Goal: Task Accomplishment & Management: Manage account settings

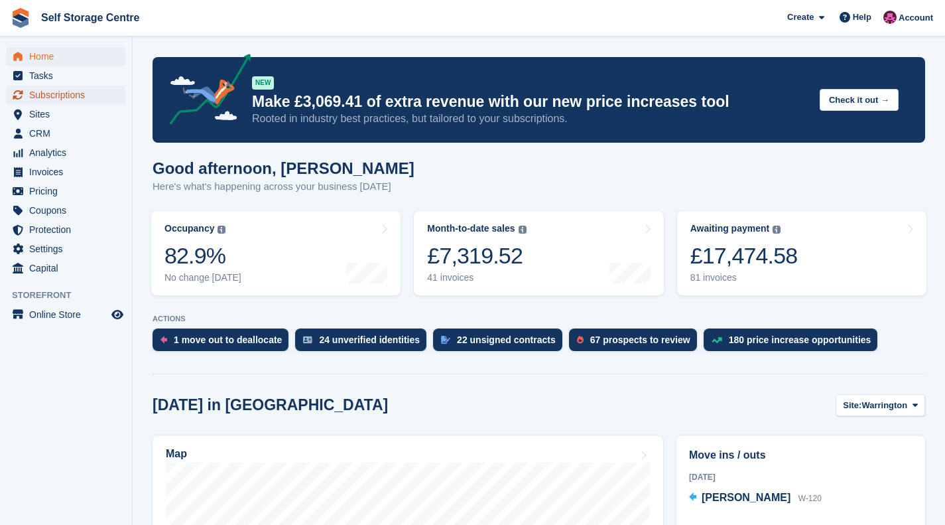
click at [82, 102] on span "Subscriptions" at bounding box center [69, 95] width 80 height 19
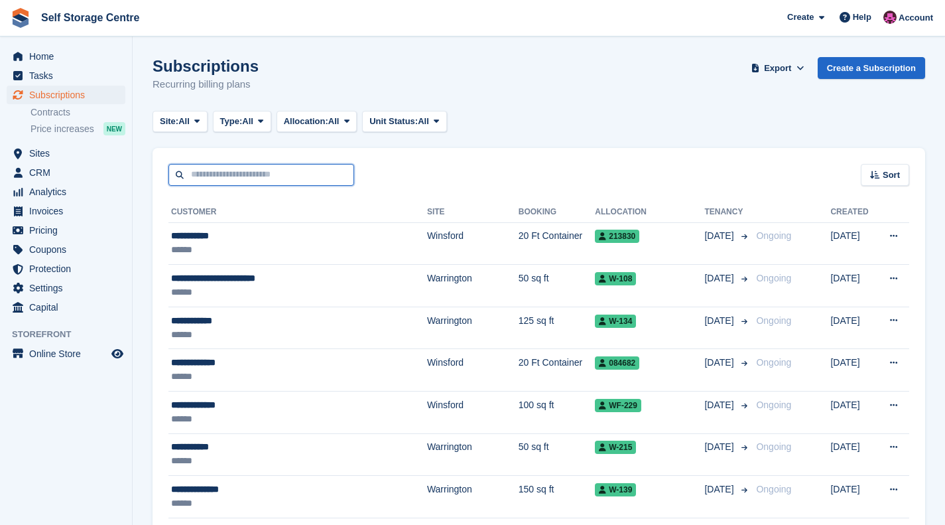
click at [230, 173] on input "text" at bounding box center [262, 175] width 186 height 22
type input "********"
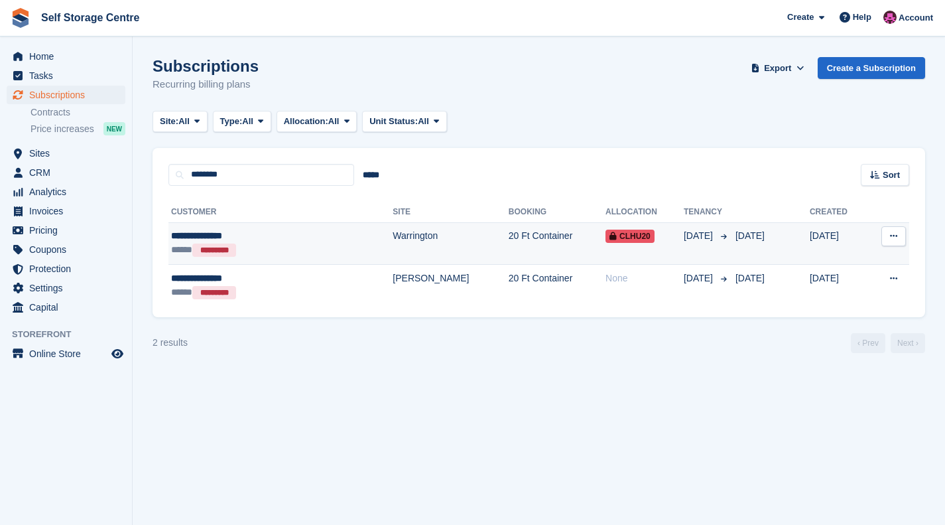
click at [401, 239] on td "Warrington" at bounding box center [450, 243] width 115 height 42
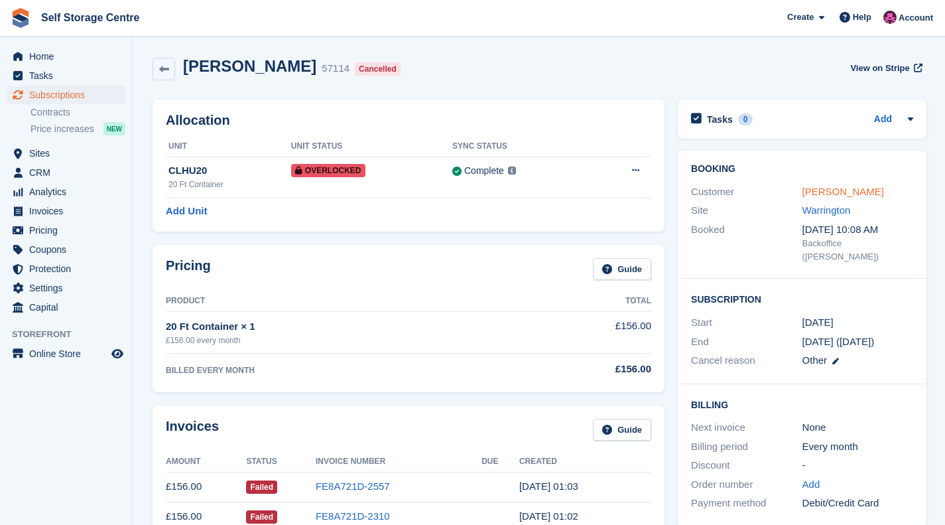
click at [819, 194] on link "[PERSON_NAME]" at bounding box center [844, 191] width 82 height 11
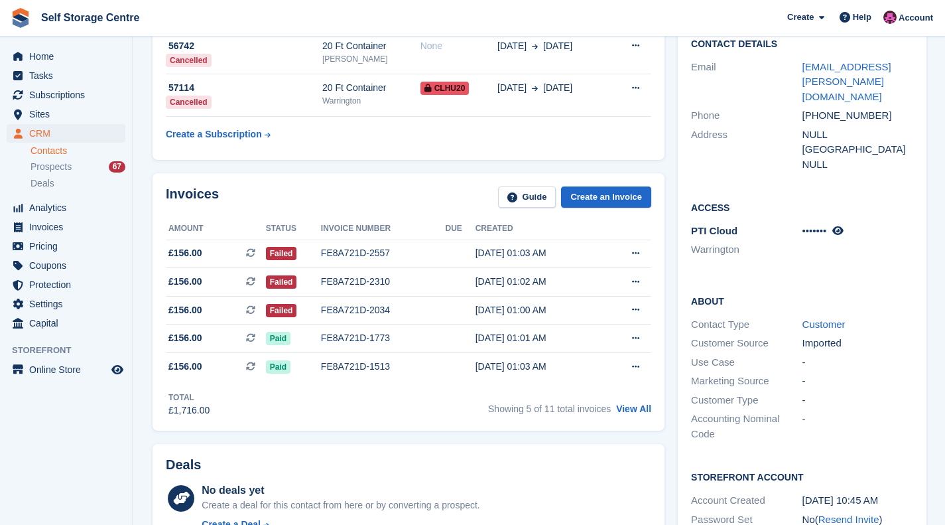
scroll to position [477, 0]
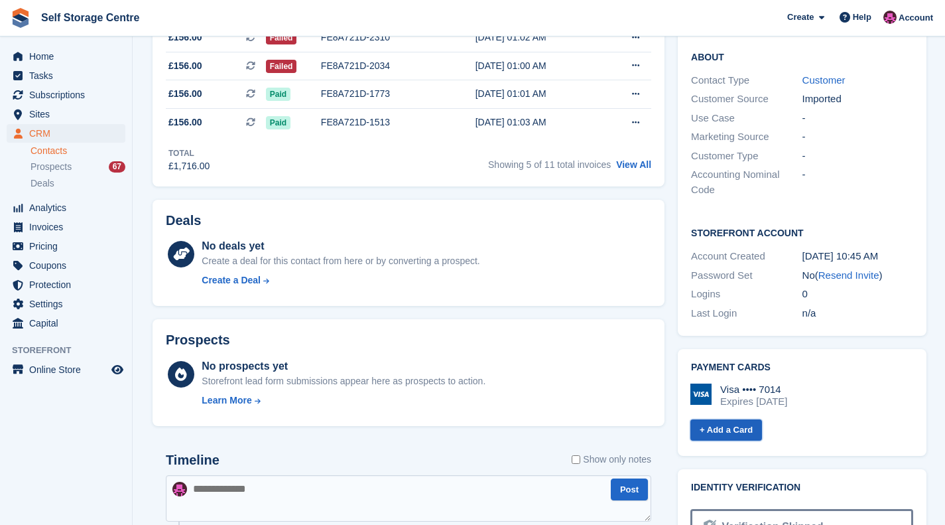
click at [729, 419] on link "+ Add a Card" at bounding box center [727, 430] width 72 height 22
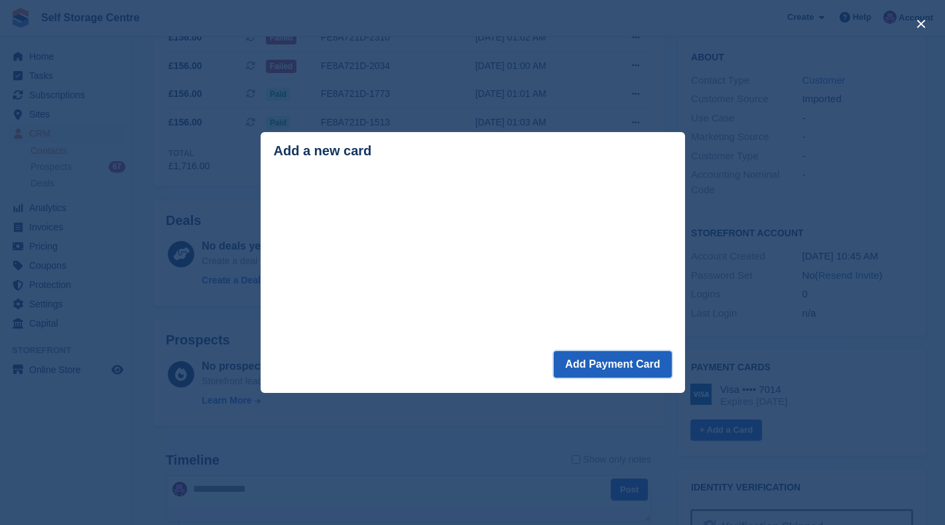
click at [583, 368] on button "Add Payment Card" at bounding box center [612, 364] width 117 height 27
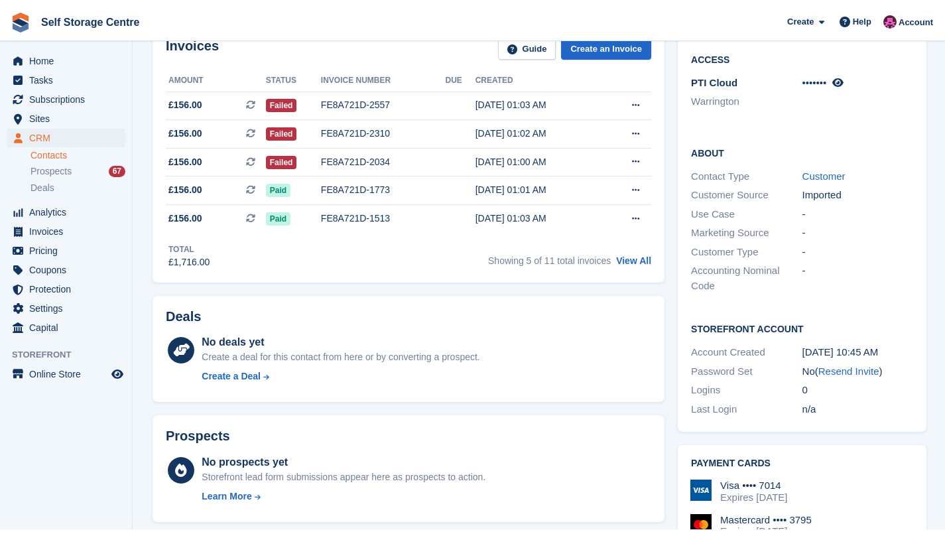
scroll to position [381, 0]
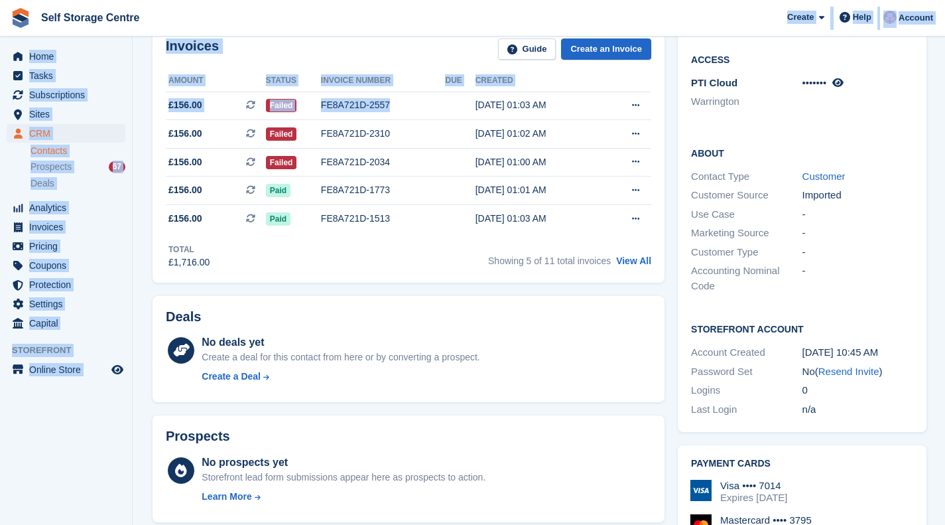
drag, startPoint x: 436, startPoint y: 115, endPoint x: 343, endPoint y: 15, distance: 137.1
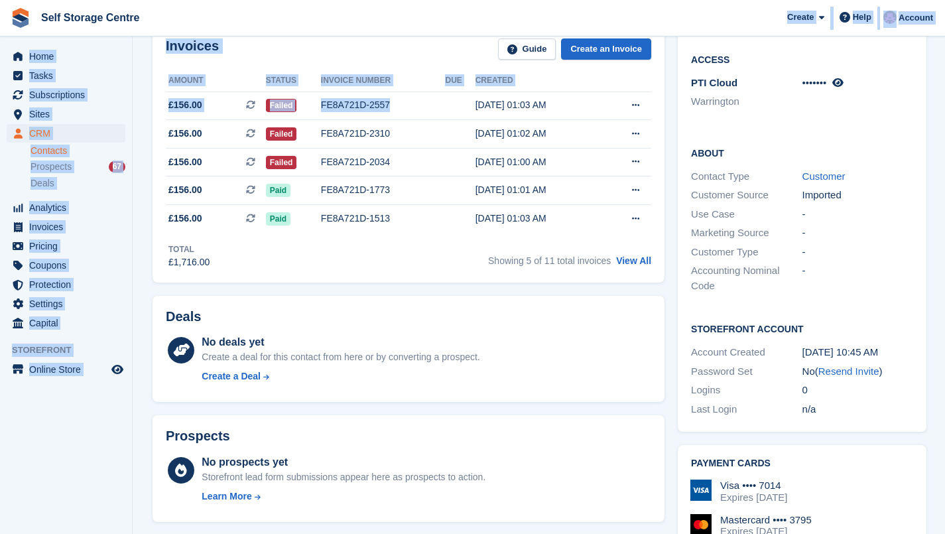
click at [105, 407] on aside "Home Tasks Subscriptions Subscriptions Subscriptions Contracts Price increases …" at bounding box center [66, 270] width 132 height 468
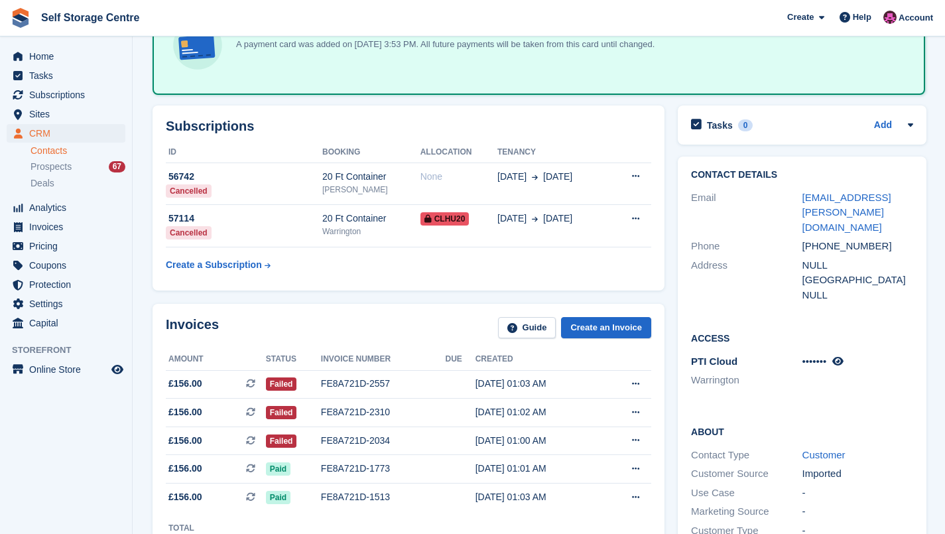
scroll to position [115, 0]
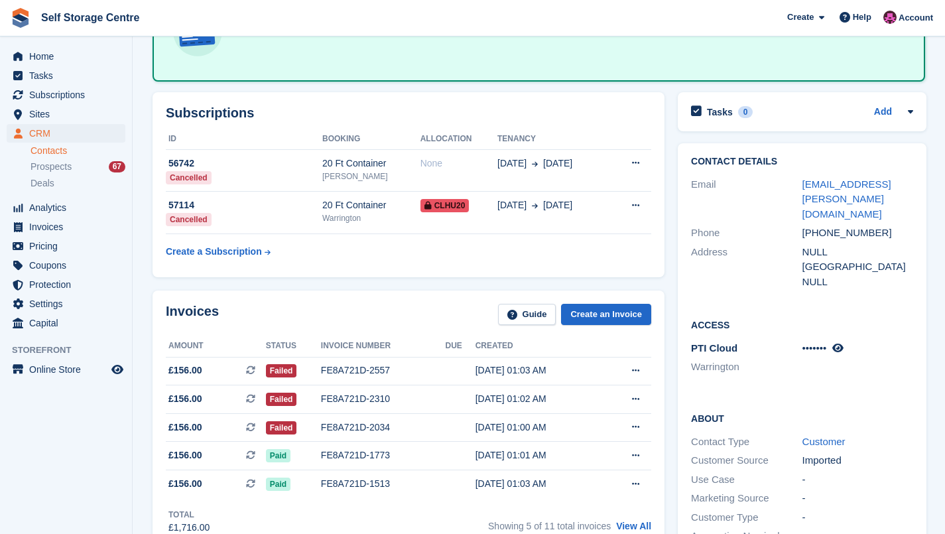
drag, startPoint x: 444, startPoint y: 419, endPoint x: 408, endPoint y: 437, distance: 39.8
click at [408, 437] on td "FE8A721D-2034" at bounding box center [383, 427] width 125 height 29
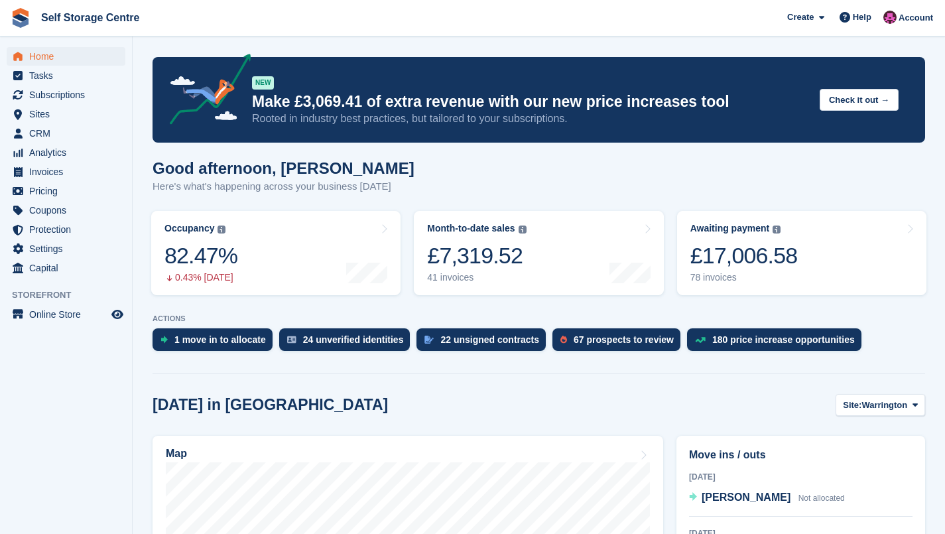
click at [782, 273] on div "78 invoices" at bounding box center [744, 277] width 107 height 11
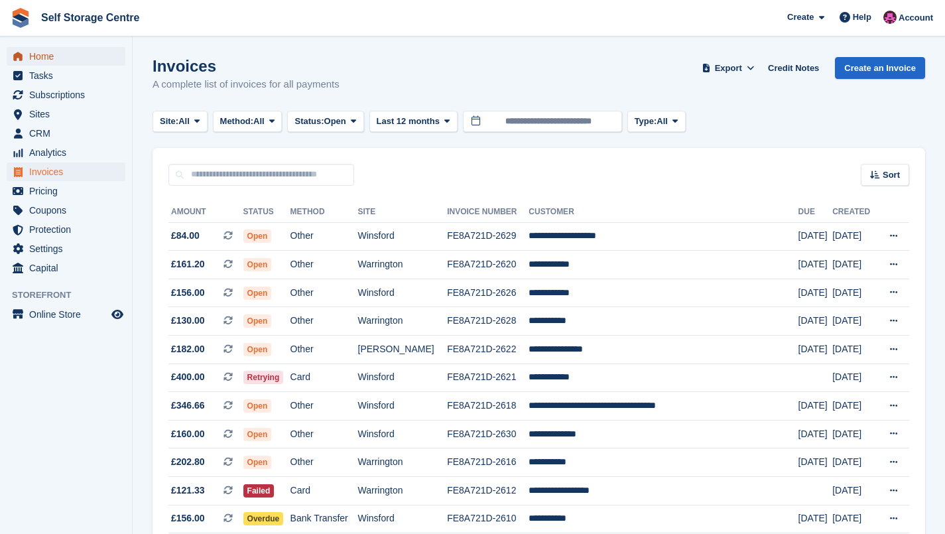
click at [90, 52] on span "Home" at bounding box center [69, 56] width 80 height 19
